Goal: Task Accomplishment & Management: Complete application form

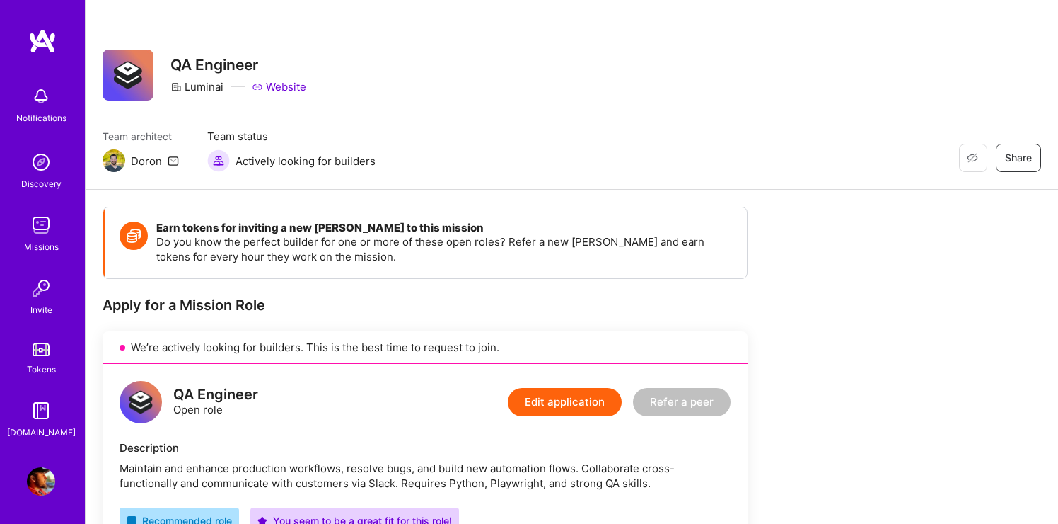
click at [41, 227] on img at bounding box center [41, 225] width 28 height 28
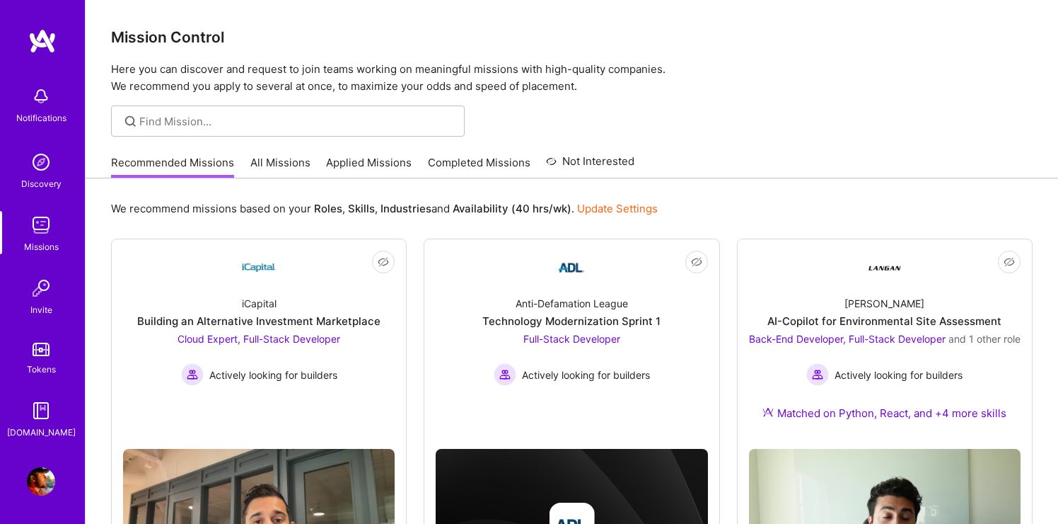
click at [290, 158] on link "All Missions" at bounding box center [280, 166] width 60 height 23
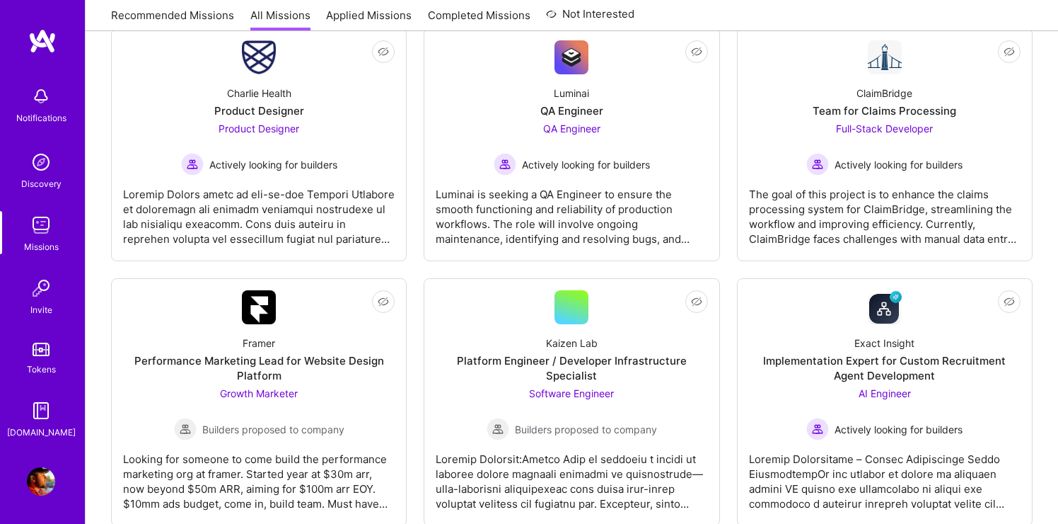
scroll to position [233, 0]
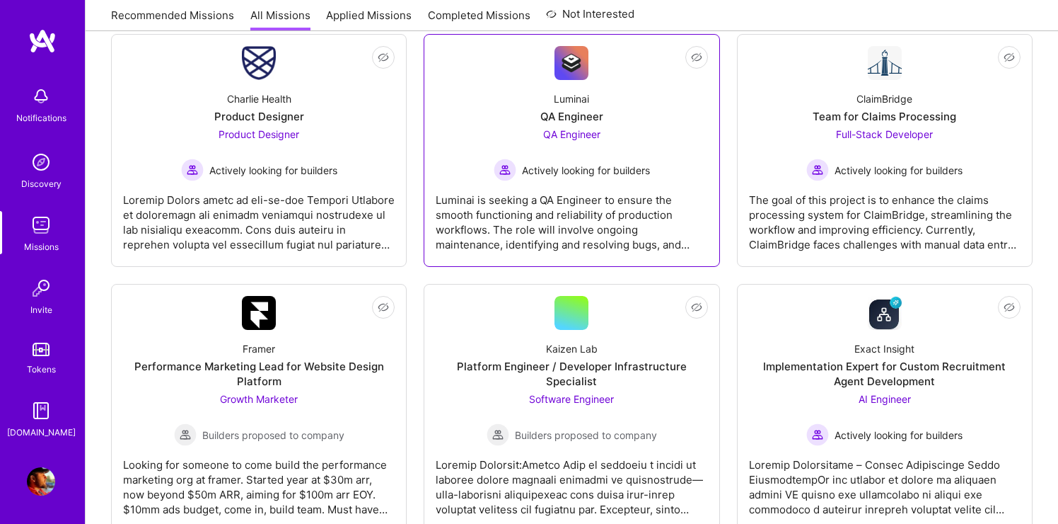
click at [589, 180] on div "Actively looking for builders" at bounding box center [572, 169] width 156 height 23
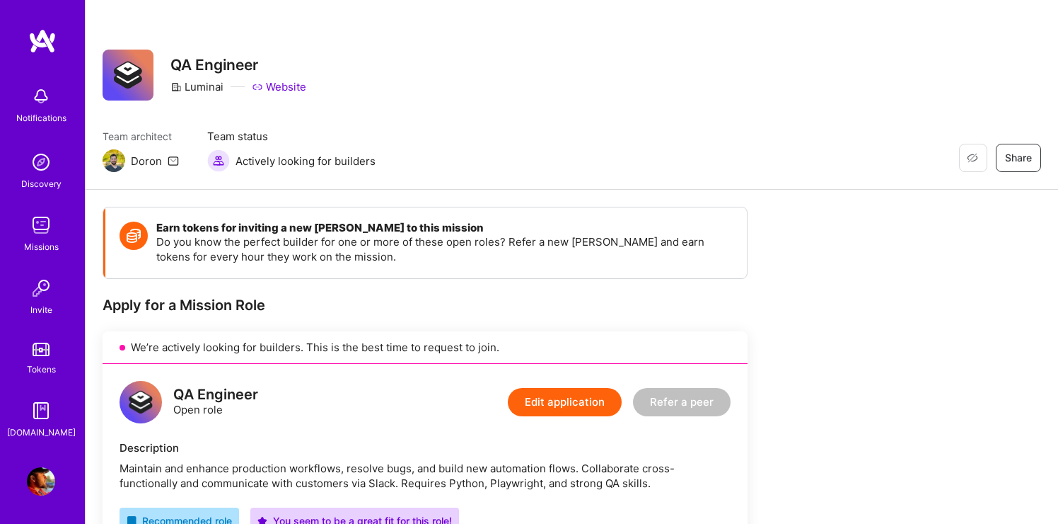
click at [57, 221] on link "Missions" at bounding box center [41, 232] width 88 height 43
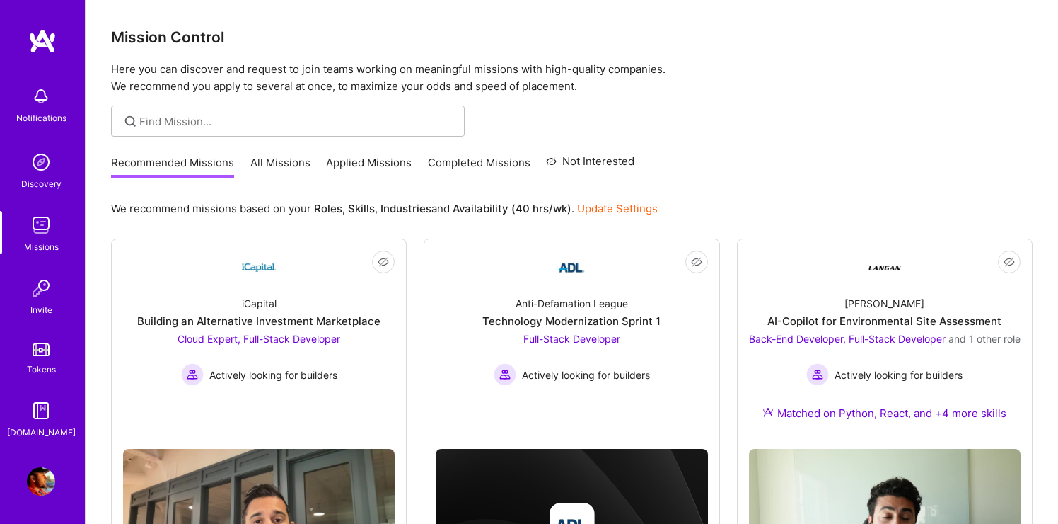
click at [41, 225] on img at bounding box center [41, 225] width 28 height 28
click at [379, 158] on link "Applied Missions" at bounding box center [369, 166] width 86 height 23
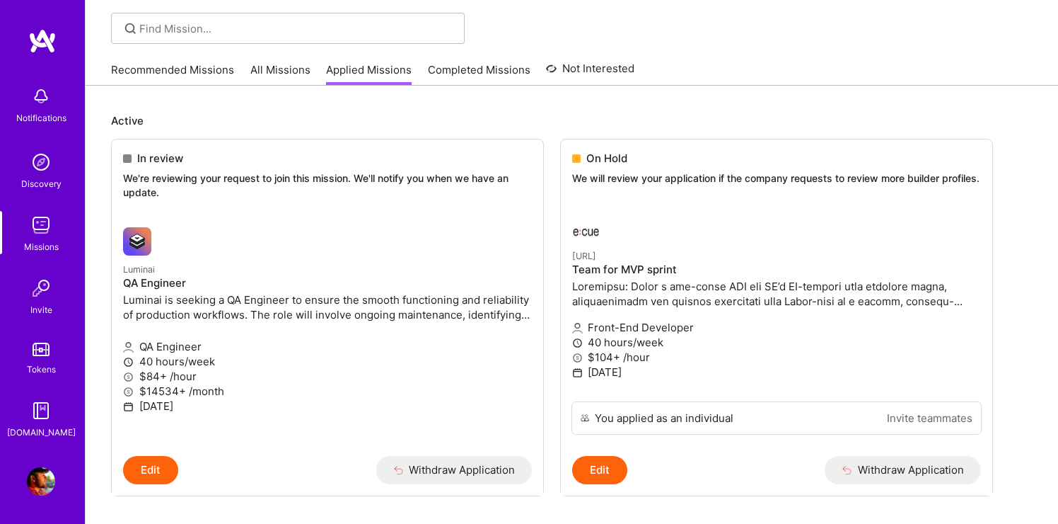
scroll to position [92, 0]
click at [606, 175] on p "We will review your application if the company requests to review more builder …" at bounding box center [776, 179] width 409 height 14
click at [608, 158] on span "On Hold" at bounding box center [607, 158] width 41 height 15
click at [631, 186] on p "We will review your application if the company requests to review more builder …" at bounding box center [776, 179] width 409 height 14
click at [619, 163] on span "On Hold" at bounding box center [607, 158] width 41 height 15
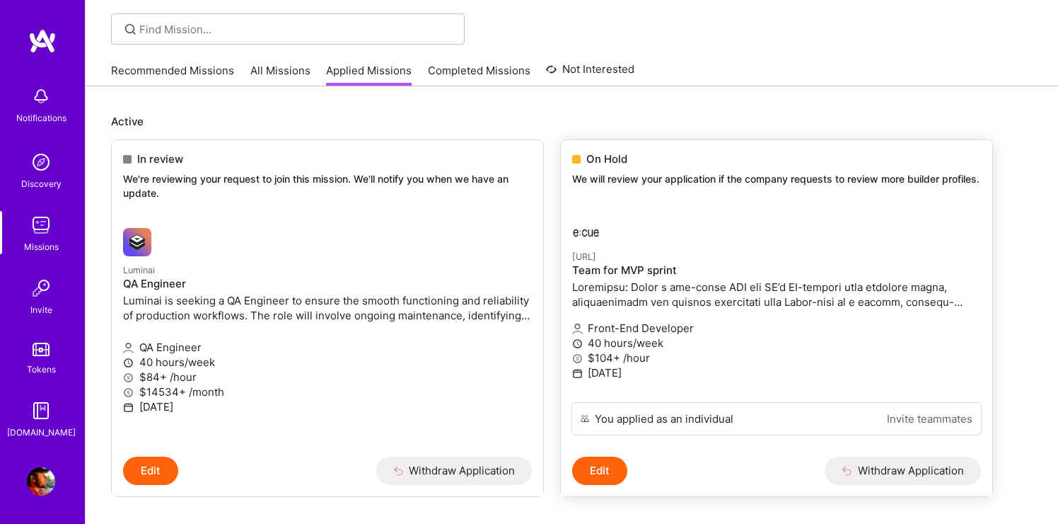
click at [608, 158] on span "On Hold" at bounding box center [607, 158] width 41 height 15
click at [578, 158] on span at bounding box center [576, 159] width 8 height 8
click at [579, 243] on img at bounding box center [586, 228] width 28 height 28
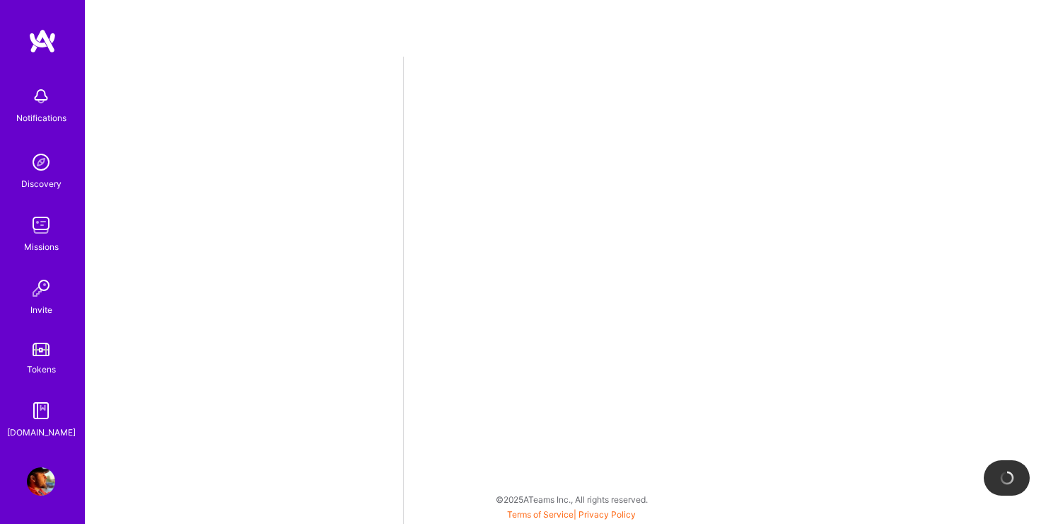
select select "US"
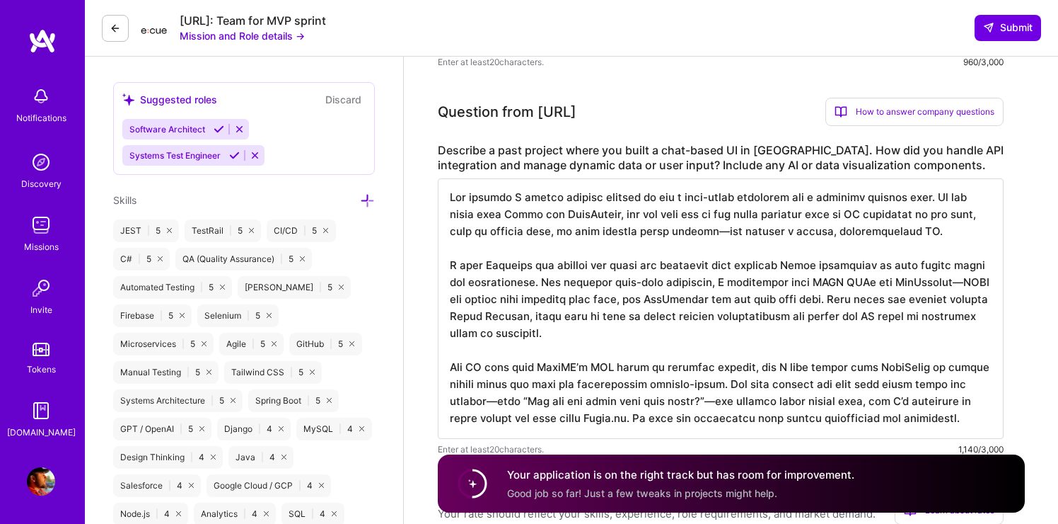
scroll to position [810, 0]
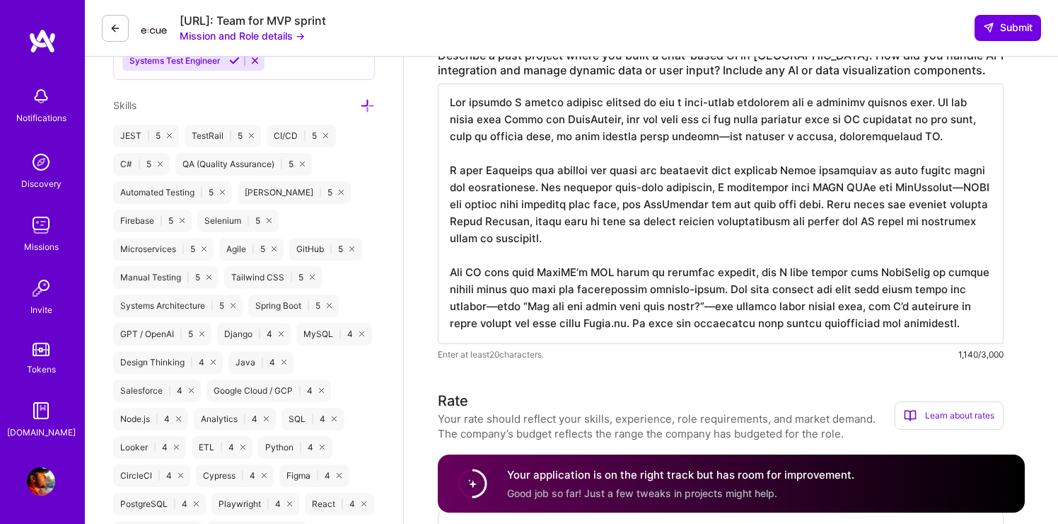
click at [120, 30] on icon at bounding box center [115, 28] width 11 height 11
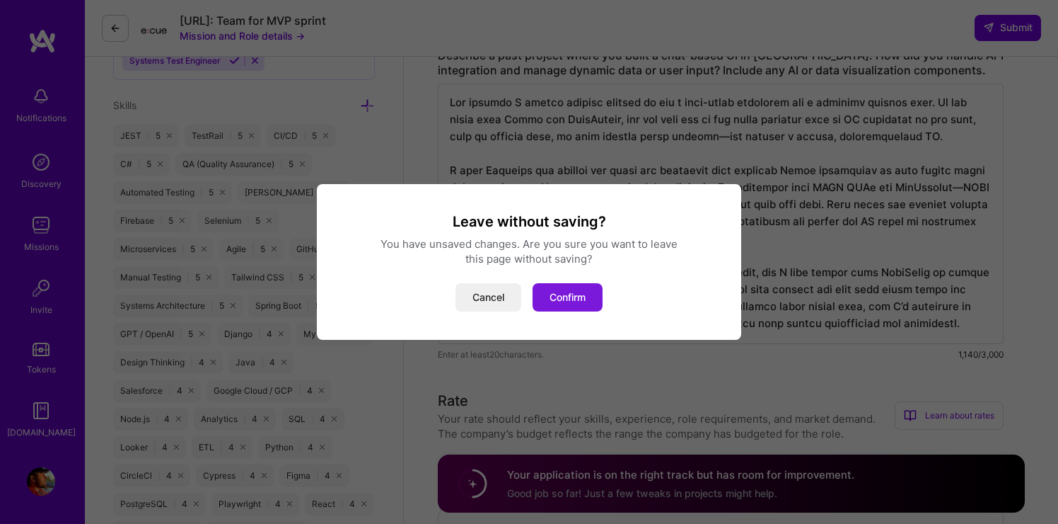
click at [576, 302] on button "Confirm" at bounding box center [568, 297] width 70 height 28
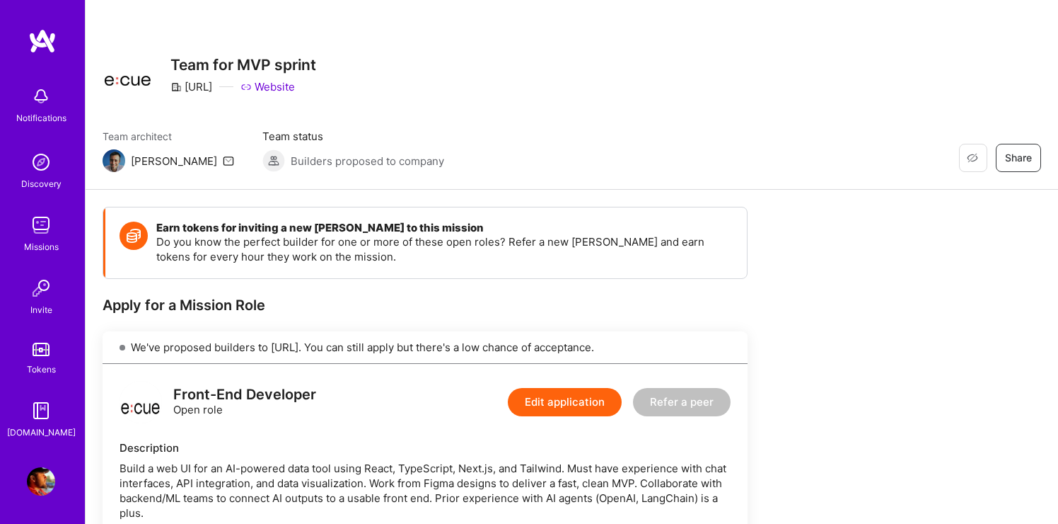
click at [33, 217] on img at bounding box center [41, 225] width 28 height 28
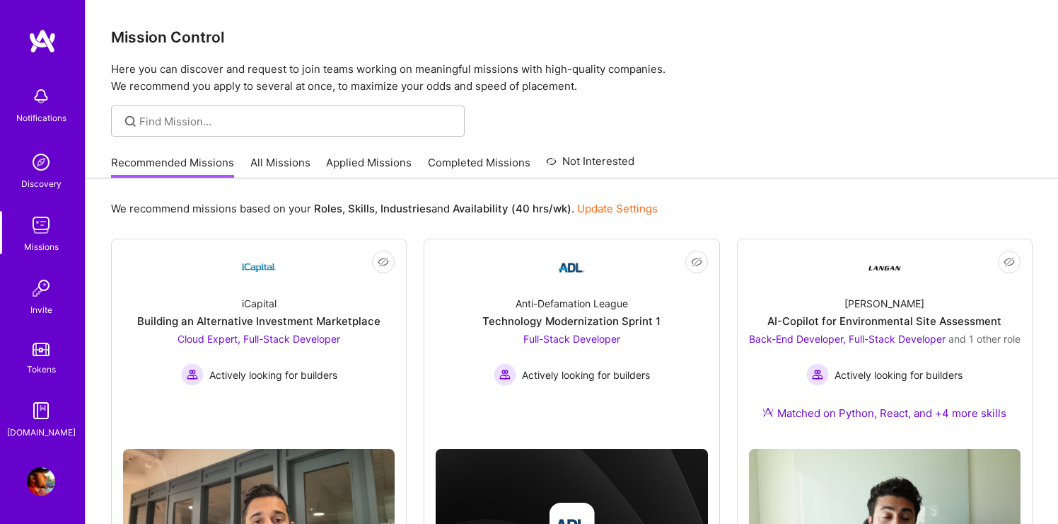
click at [37, 221] on img at bounding box center [41, 225] width 28 height 28
